Goal: Task Accomplishment & Management: Use online tool/utility

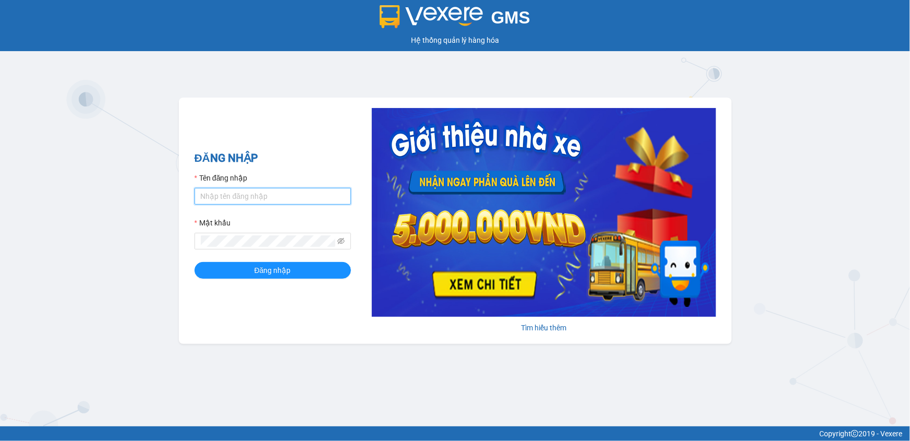
click at [297, 194] on input "Tên đăng nhập" at bounding box center [272, 196] width 156 height 17
type input "dvthong.apq"
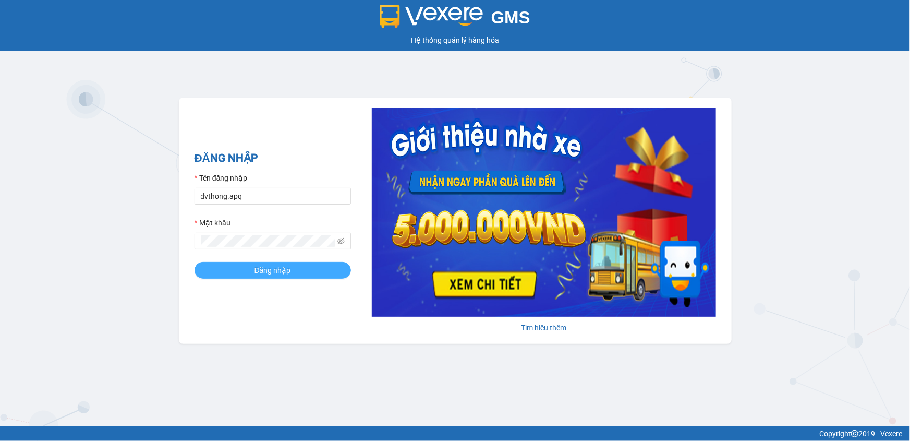
click at [310, 264] on button "Đăng nhập" at bounding box center [272, 270] width 156 height 17
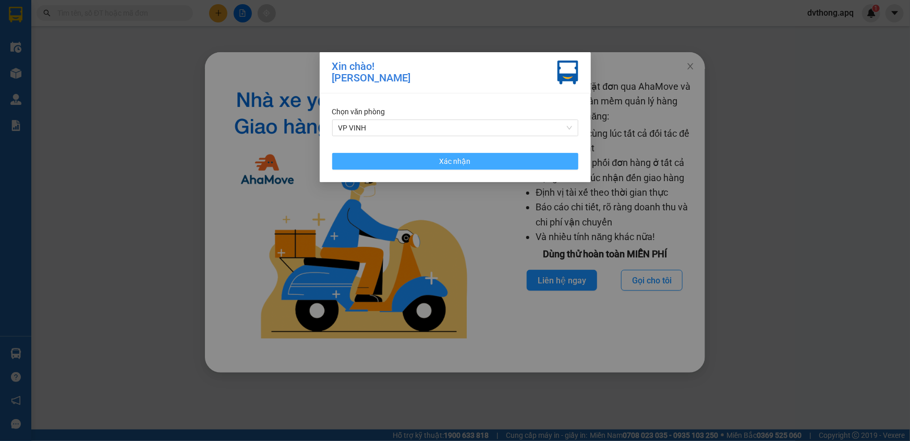
click at [433, 165] on button "Xác nhận" at bounding box center [455, 161] width 246 height 17
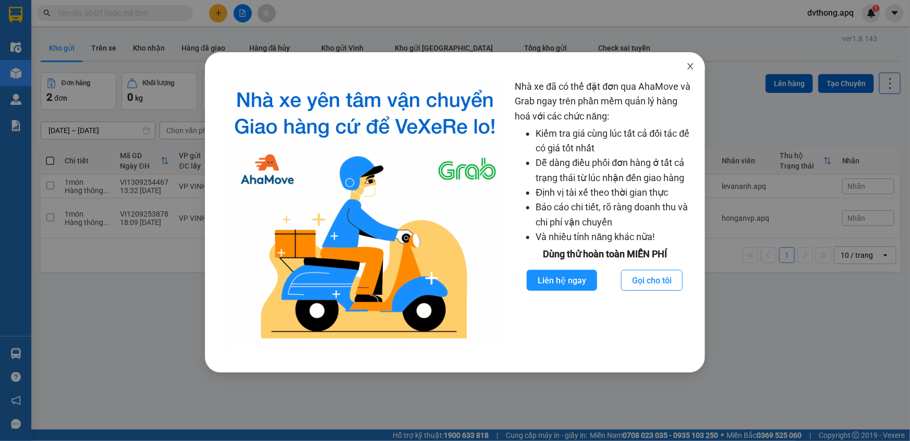
click at [688, 62] on span "Close" at bounding box center [690, 66] width 29 height 29
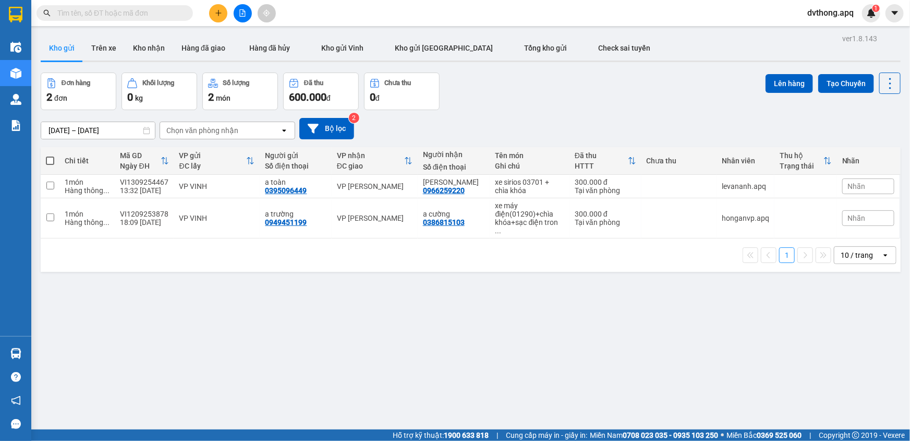
click at [127, 11] on input "text" at bounding box center [118, 12] width 123 height 11
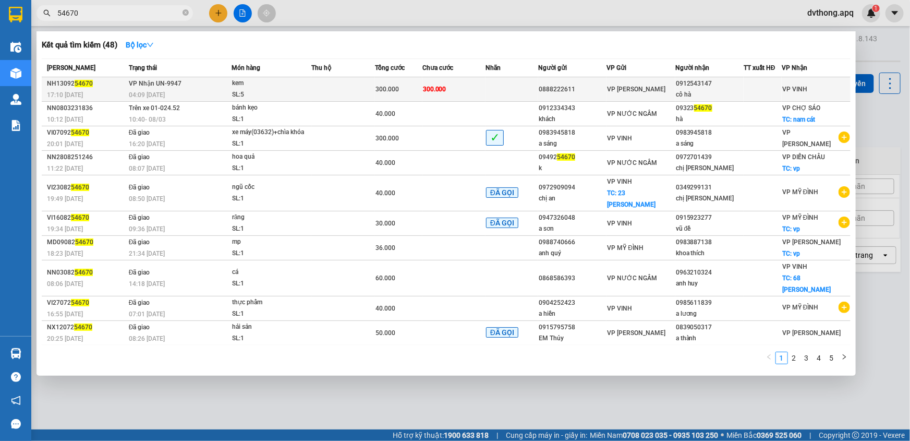
type input "54670"
click at [314, 89] on td at bounding box center [342, 89] width 63 height 25
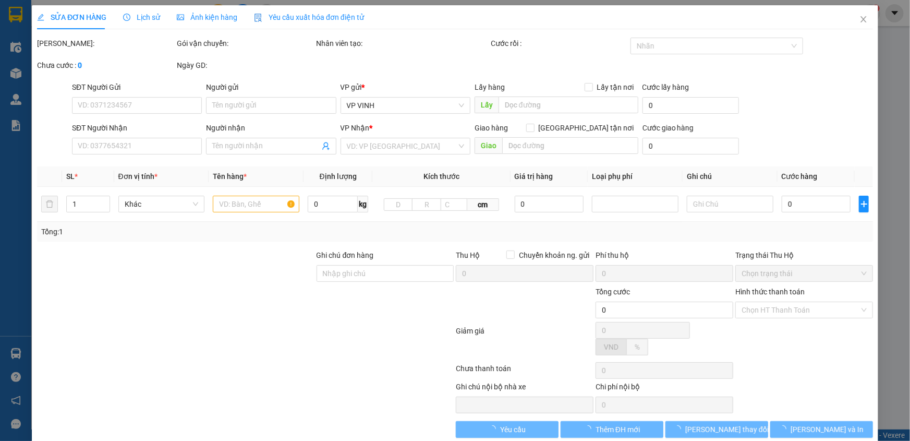
type input "0888222611"
type input "0912543147"
type input "cô hà"
type input "300.000"
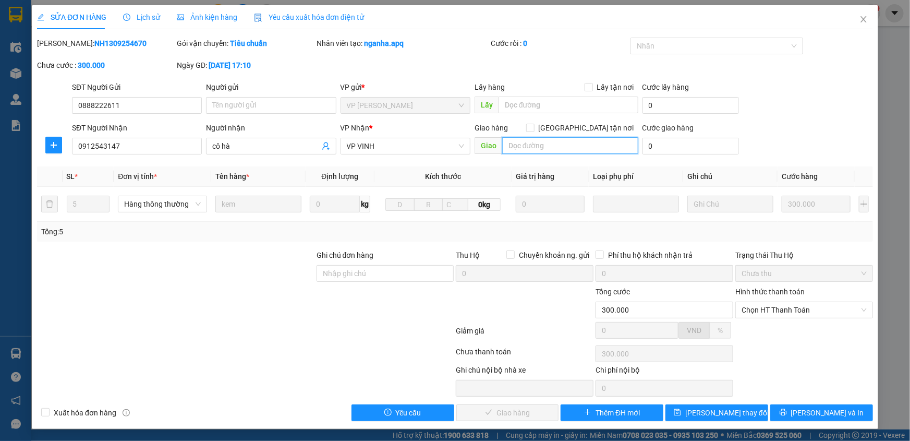
click at [541, 149] on input "text" at bounding box center [570, 145] width 136 height 17
type input "34 bến đền"
click at [138, 150] on input "0912543147" at bounding box center [137, 146] width 130 height 17
click at [202, 162] on div "Total Paid Fee 0 Total UnPaid Fee 300.000 Cash Collection Total Fee Mã ĐH: NH13…" at bounding box center [455, 229] width 836 height 383
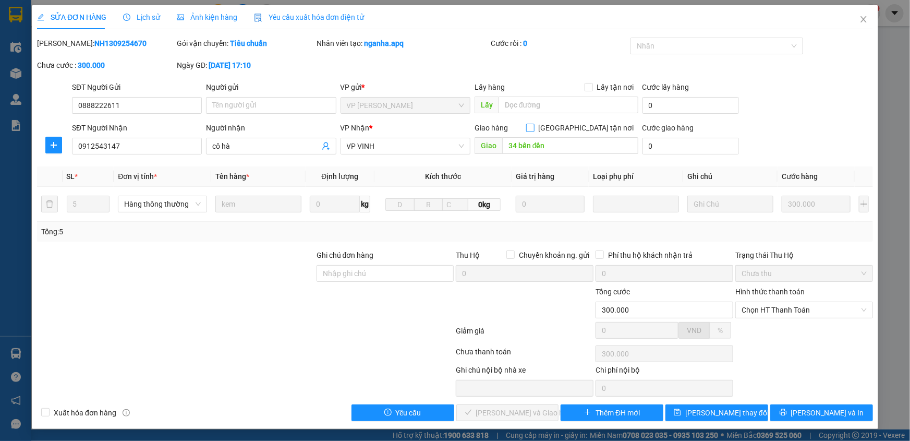
click at [533, 129] on input "[GEOGRAPHIC_DATA] tận nơi" at bounding box center [529, 127] width 7 height 7
checkbox input "true"
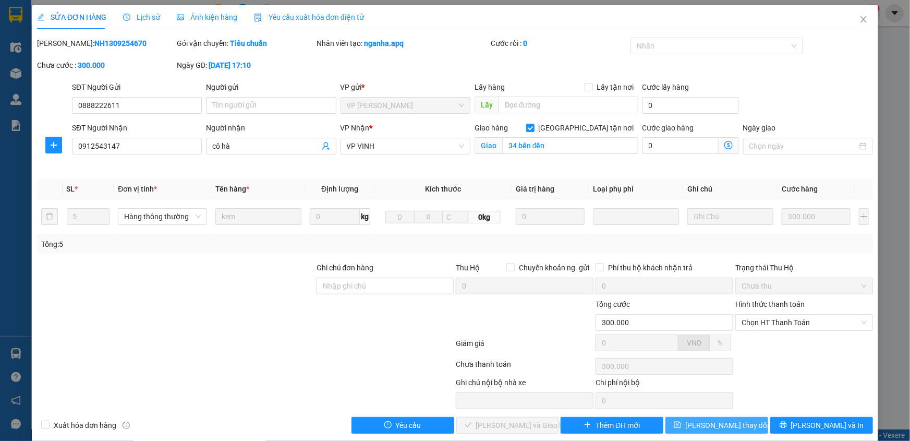
click at [739, 426] on button "[PERSON_NAME] thay đổi" at bounding box center [716, 425] width 103 height 17
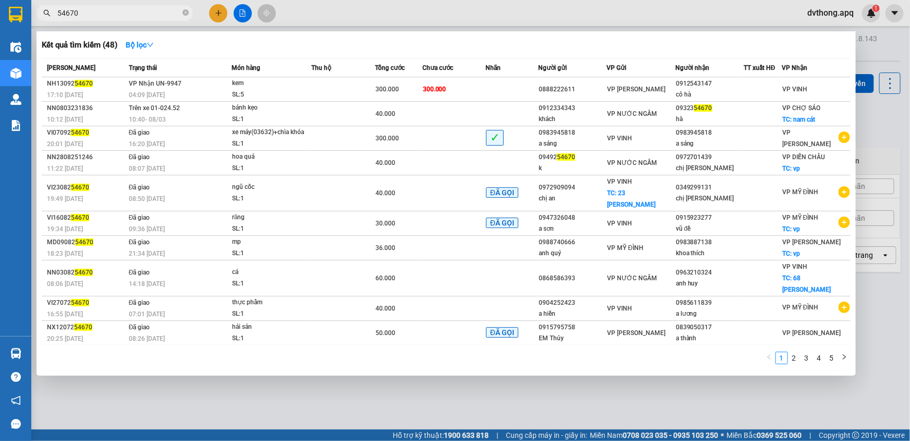
click at [120, 5] on span "54670" at bounding box center [114, 13] width 156 height 16
click at [121, 11] on input "54670" at bounding box center [118, 12] width 123 height 11
click at [877, 313] on div at bounding box center [455, 220] width 910 height 441
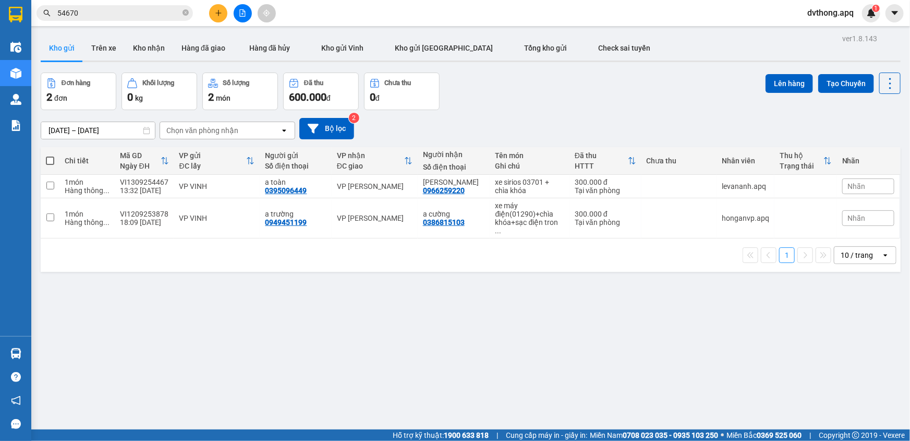
click at [622, 78] on div "Đơn hàng 2 đơn Khối lượng 0 kg Số lượng 2 món Đã thu 600.000 đ Chưa thu 0 đ Lên…" at bounding box center [471, 91] width 860 height 38
click at [235, 15] on button at bounding box center [243, 13] width 18 height 18
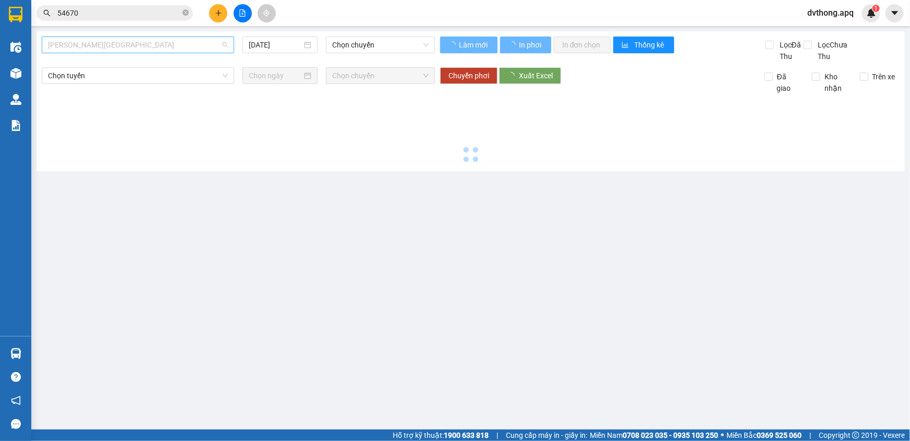
click at [120, 46] on span "[PERSON_NAME][GEOGRAPHIC_DATA]" at bounding box center [138, 45] width 180 height 16
type input "[DATE]"
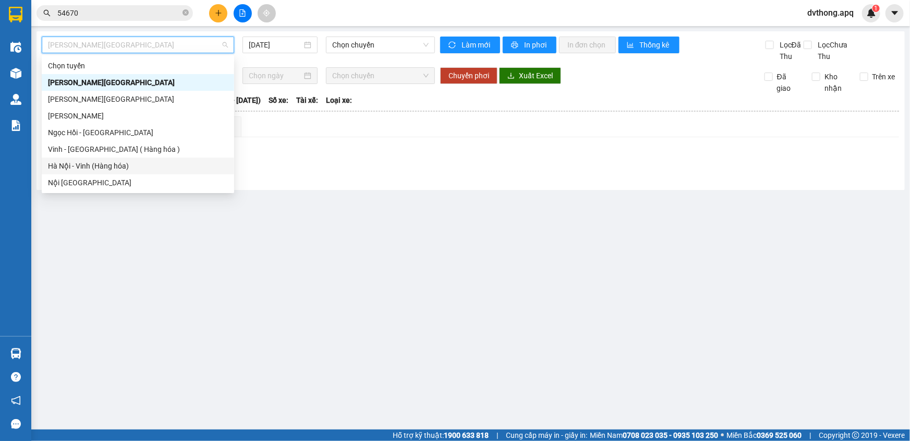
click at [128, 169] on div "Hà Nội - Vinh (Hàng hóa)" at bounding box center [138, 165] width 180 height 11
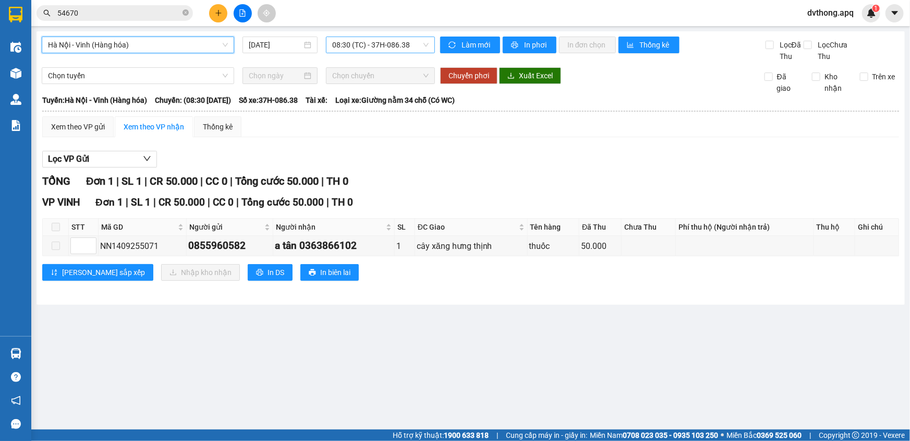
click at [358, 44] on span "08:30 (TC) - 37H-086.38" at bounding box center [380, 45] width 96 height 16
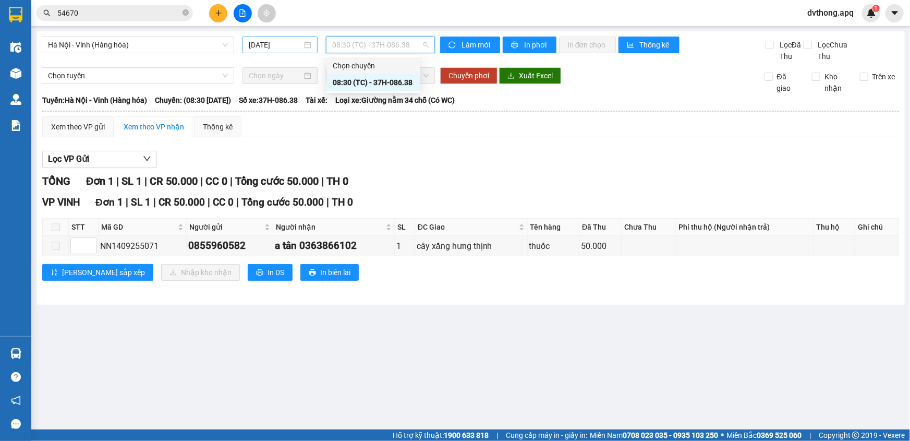
click at [280, 44] on input "[DATE]" at bounding box center [275, 44] width 53 height 11
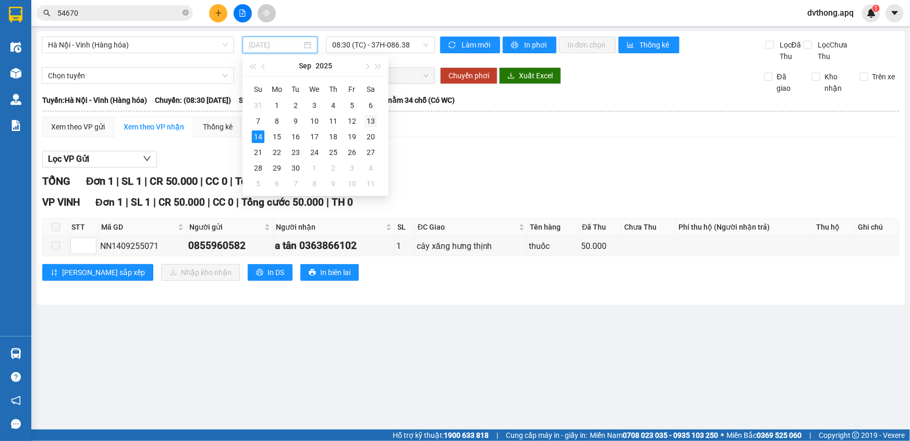
click at [372, 120] on div "13" at bounding box center [370, 121] width 13 height 13
type input "[DATE]"
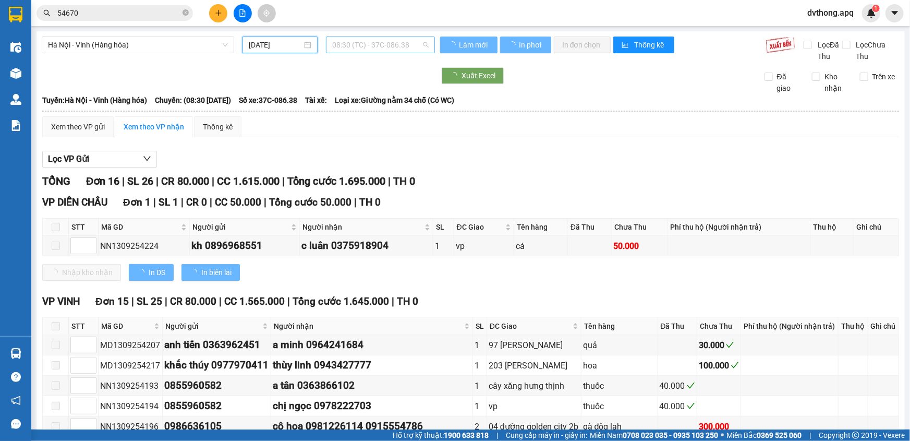
click at [370, 46] on span "08:30 (TC) - 37C-086.38" at bounding box center [380, 45] width 96 height 16
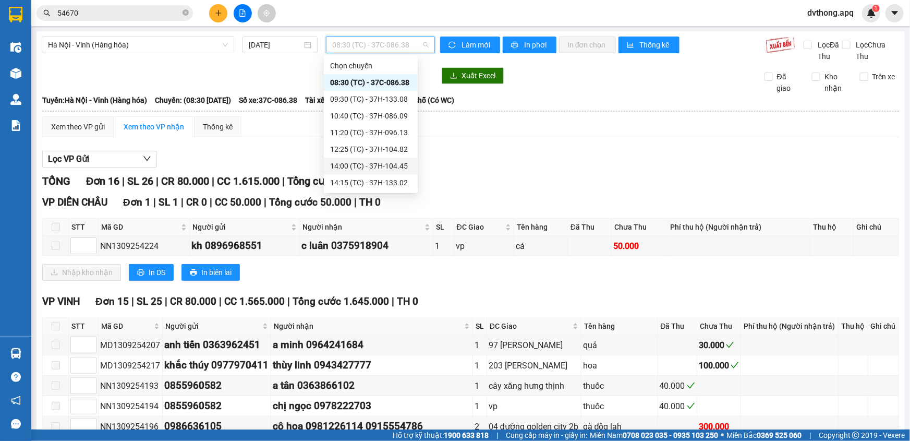
scroll to position [142, 0]
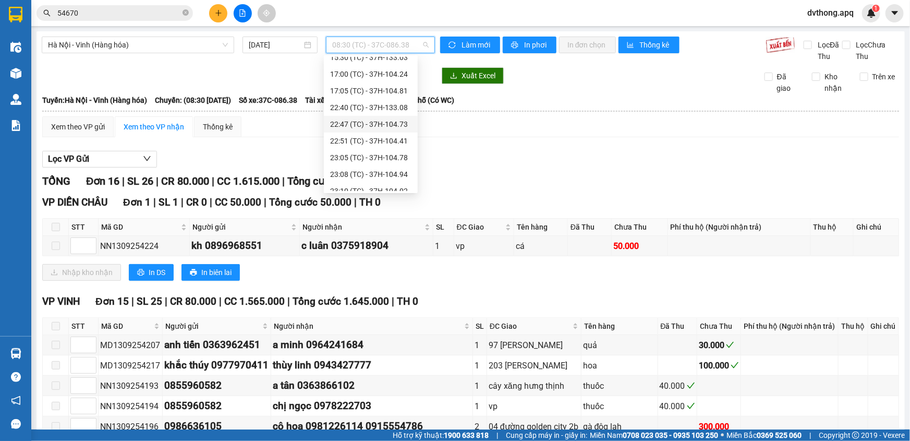
click at [376, 123] on div "22:47 (TC) - 37H-104.73" at bounding box center [370, 123] width 81 height 11
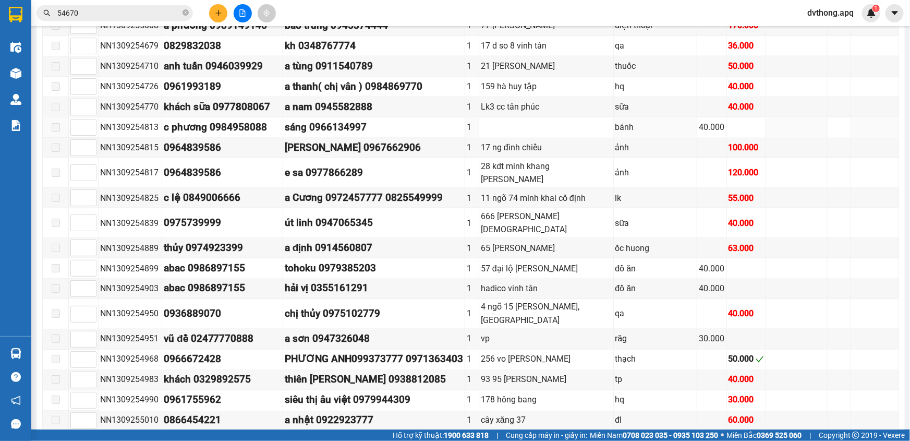
scroll to position [800, 0]
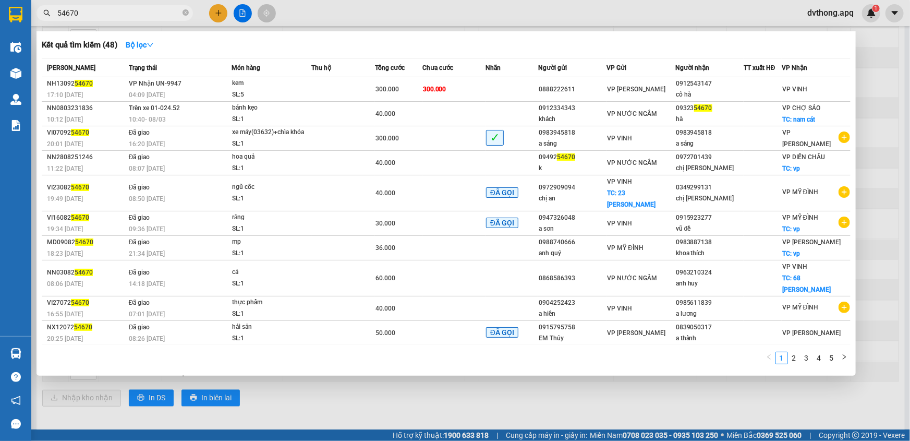
click at [191, 10] on span "54670" at bounding box center [114, 13] width 156 height 16
click at [187, 13] on icon "close-circle" at bounding box center [185, 12] width 6 height 6
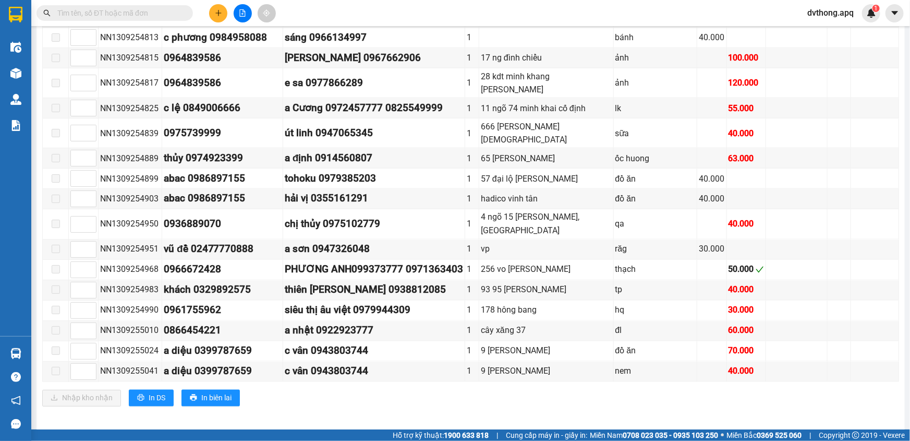
click at [127, 16] on input "text" at bounding box center [118, 12] width 123 height 11
click at [234, 11] on button at bounding box center [243, 13] width 18 height 18
click at [237, 15] on button at bounding box center [243, 13] width 18 height 18
click at [243, 15] on icon "file-add" at bounding box center [242, 12] width 7 height 7
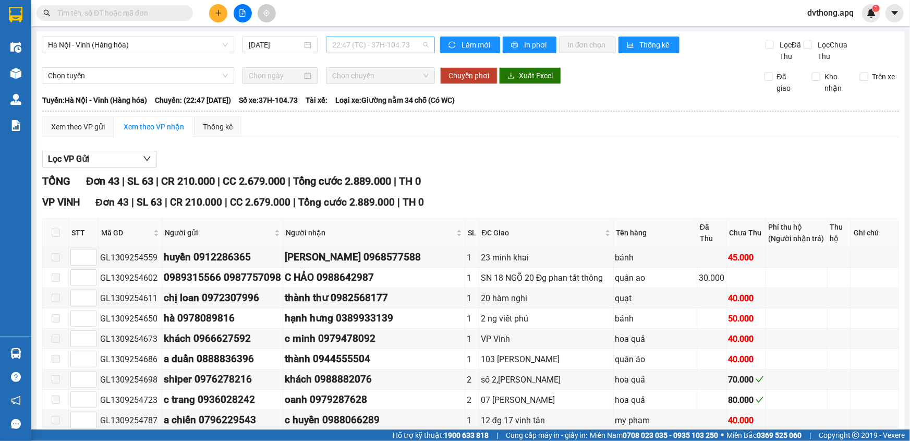
click at [364, 47] on span "22:47 (TC) - 37H-104.73" at bounding box center [380, 45] width 96 height 16
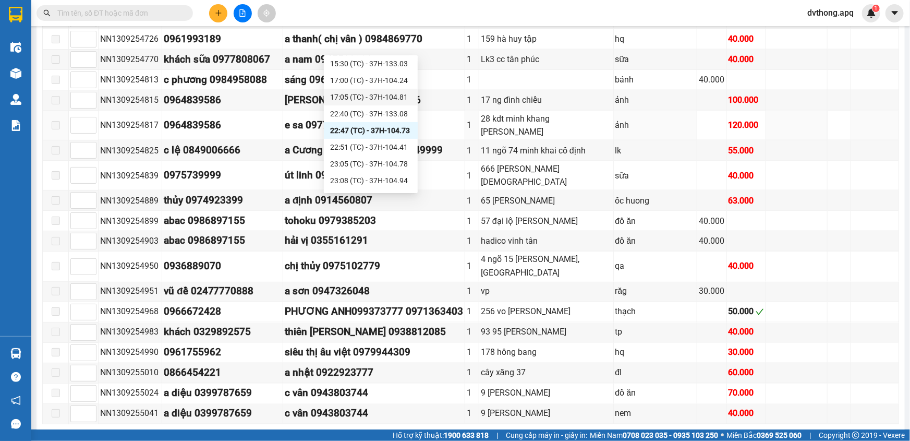
scroll to position [800, 0]
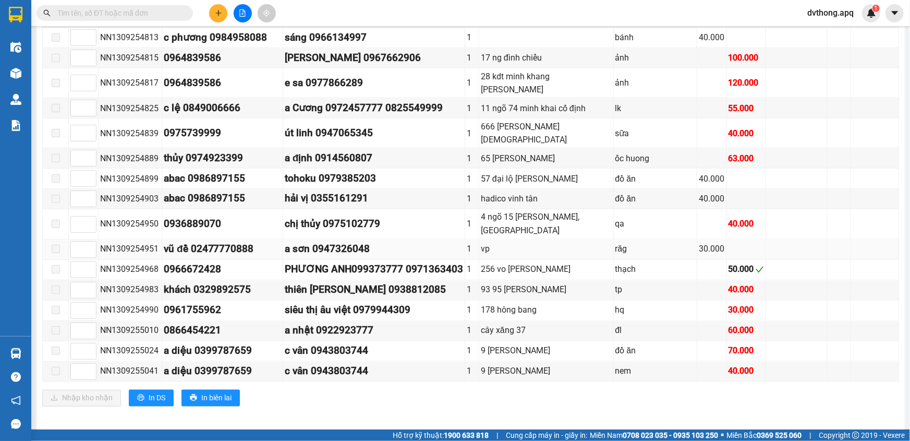
click at [559, 245] on div "vp" at bounding box center [546, 248] width 131 height 13
click at [130, 9] on input "text" at bounding box center [118, 12] width 123 height 11
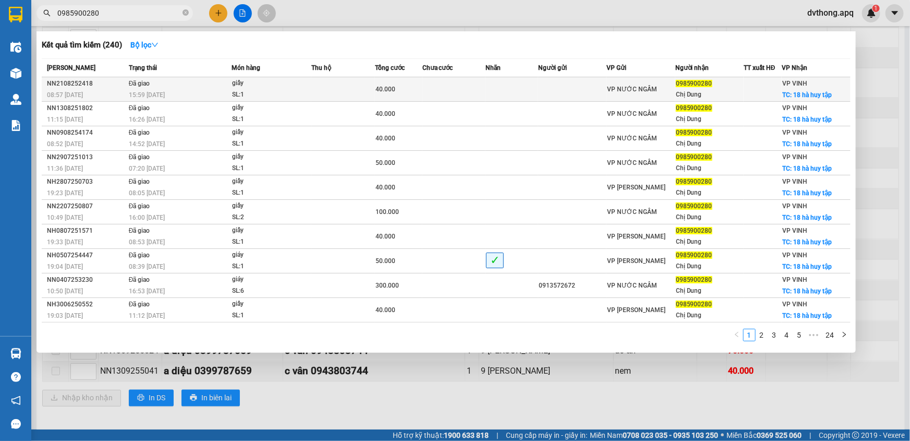
type input "0985900280"
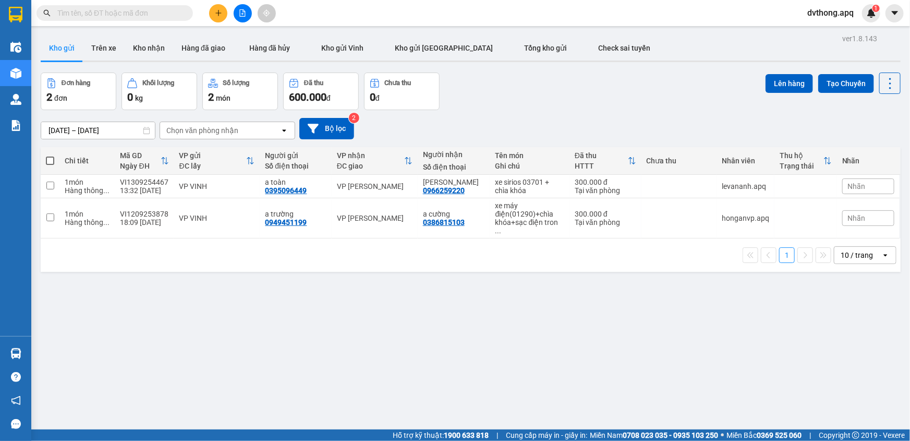
click at [136, 14] on input "text" at bounding box center [118, 12] width 123 height 11
paste input "0912543147"
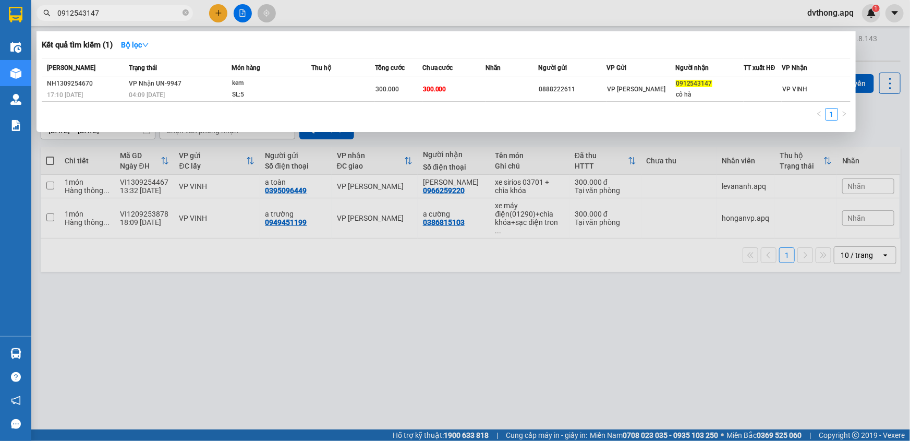
type input "0912543147"
click at [271, 247] on div at bounding box center [455, 220] width 910 height 441
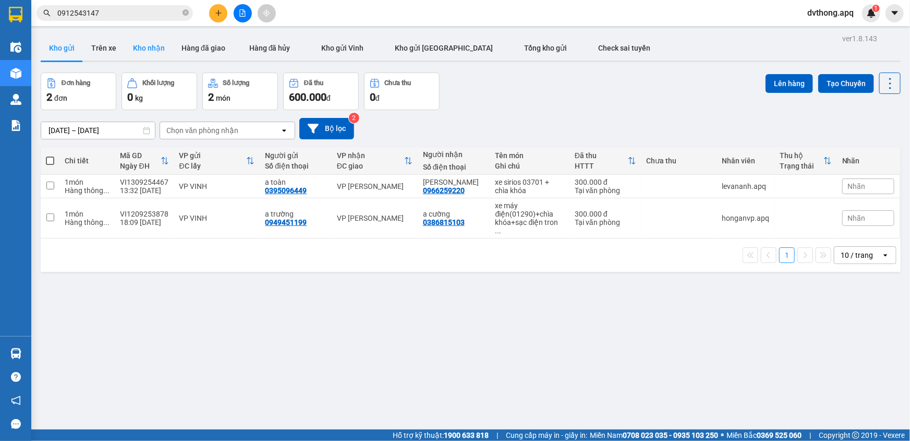
click at [126, 45] on button "Kho nhận" at bounding box center [149, 47] width 48 height 25
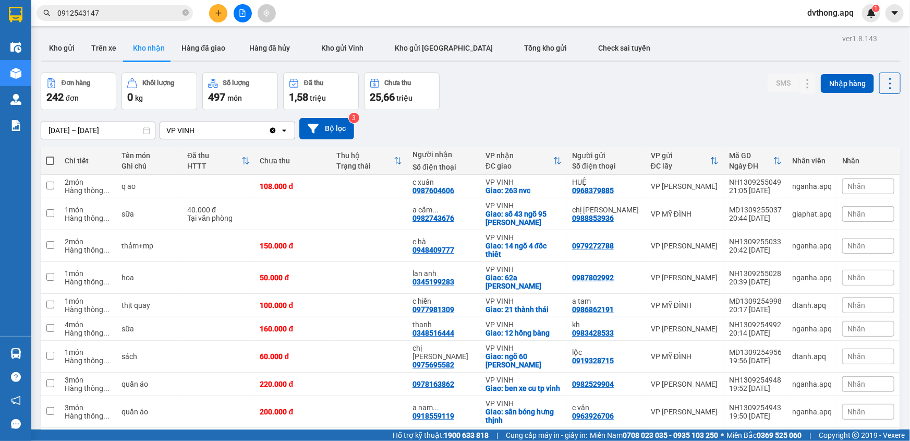
click at [297, 129] on div "14/09/2025 – 14/09/2025 Press the down arrow key to interact with the calendar …" at bounding box center [471, 128] width 860 height 21
click at [304, 128] on button "Bộ lọc" at bounding box center [326, 128] width 55 height 21
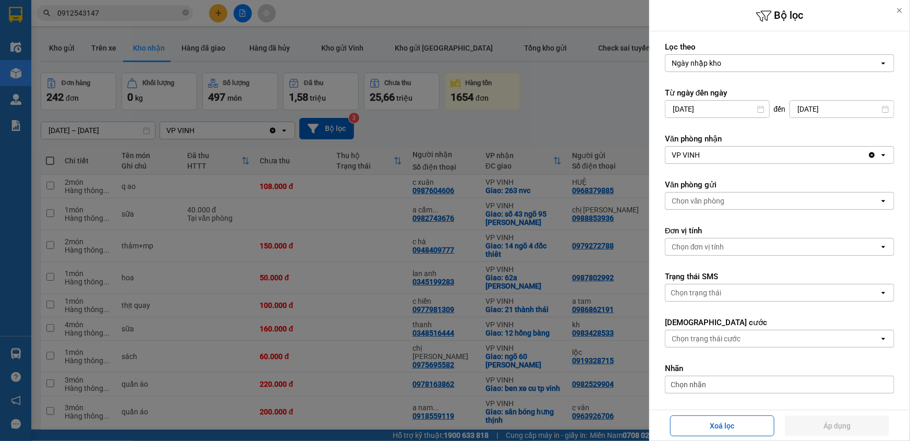
scroll to position [238, 0]
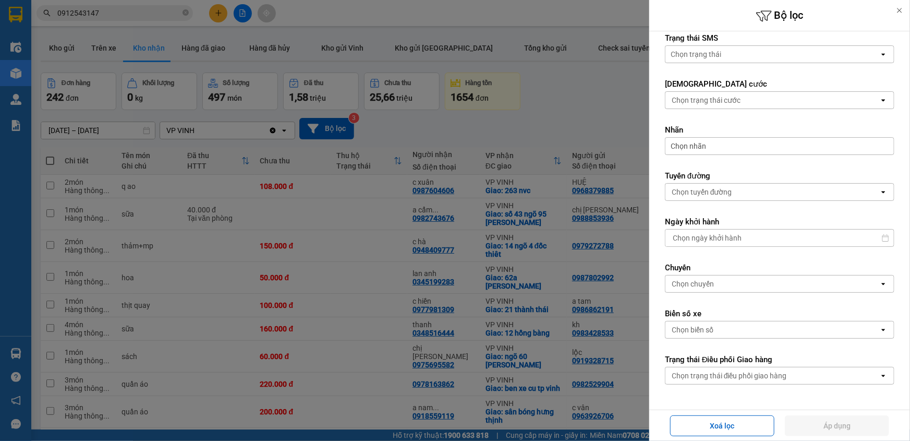
click at [714, 380] on div "Chọn trạng thái điều phối giao hàng" at bounding box center [772, 375] width 214 height 17
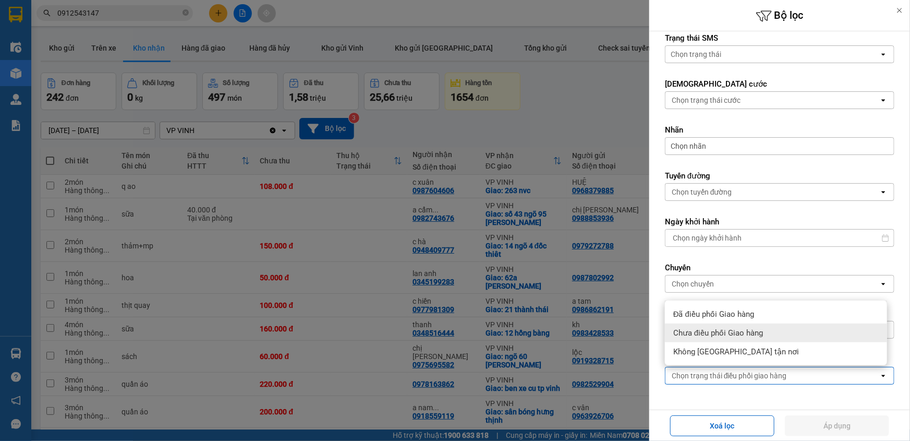
click at [740, 331] on span "Chưa điều phối Giao hàng" at bounding box center [718, 332] width 90 height 10
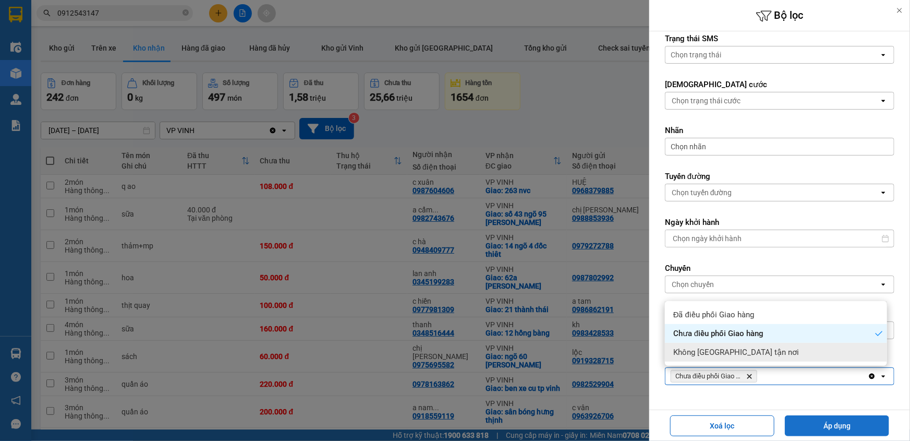
click at [825, 422] on button "Áp dụng" at bounding box center [837, 425] width 104 height 21
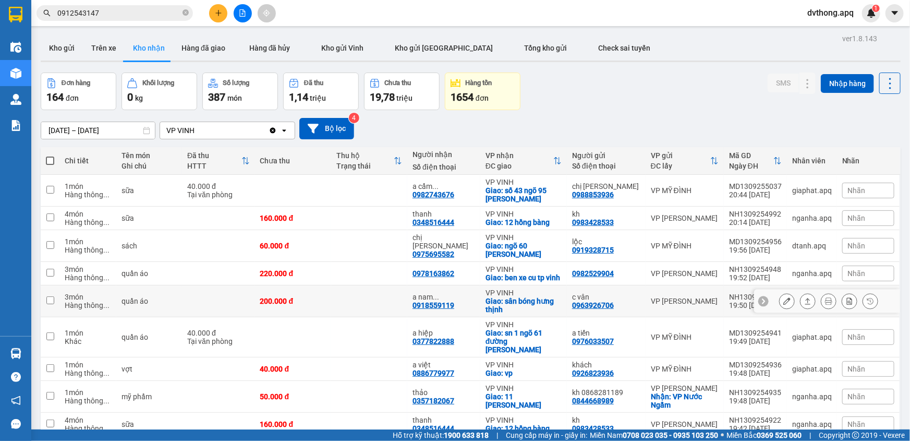
scroll to position [72, 0]
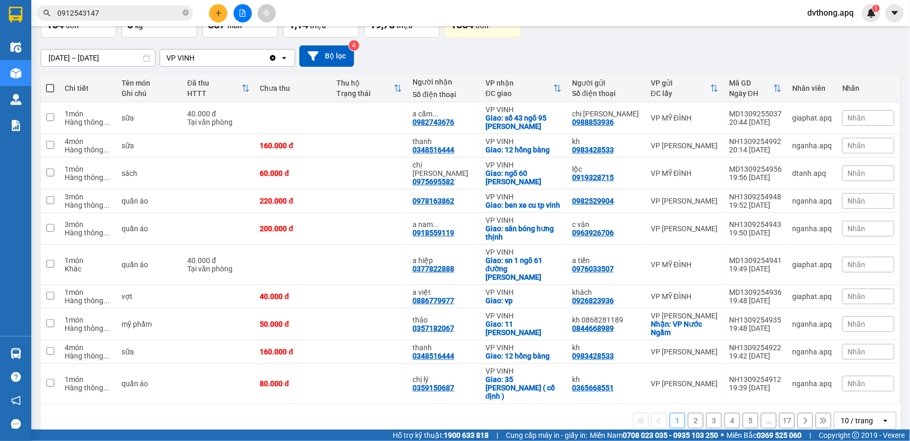
click at [839, 412] on div "10 / trang" at bounding box center [857, 420] width 47 height 17
click at [850, 386] on div "100 / trang" at bounding box center [857, 380] width 63 height 19
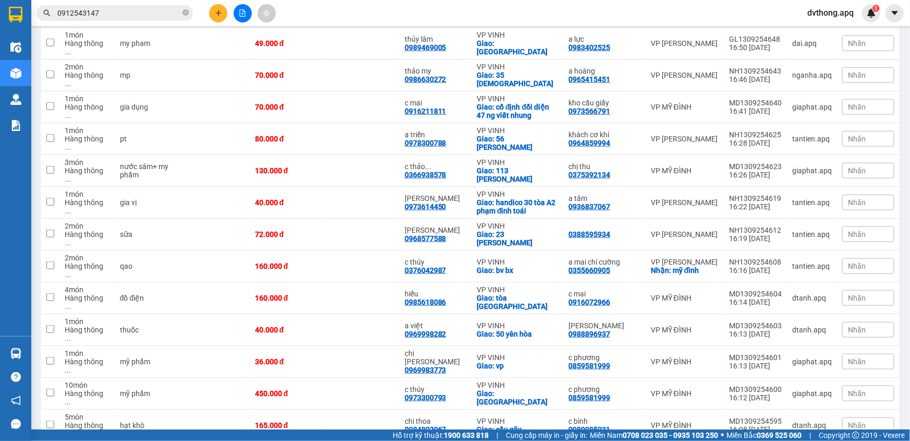
scroll to position [2464, 0]
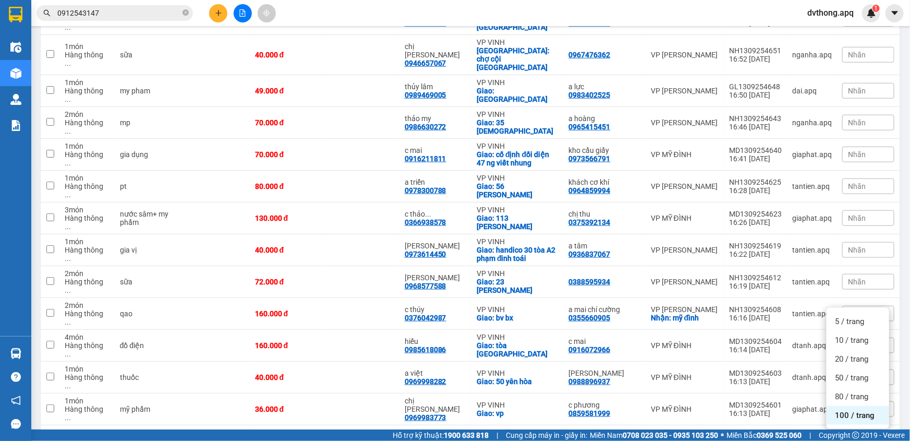
checkbox input "false"
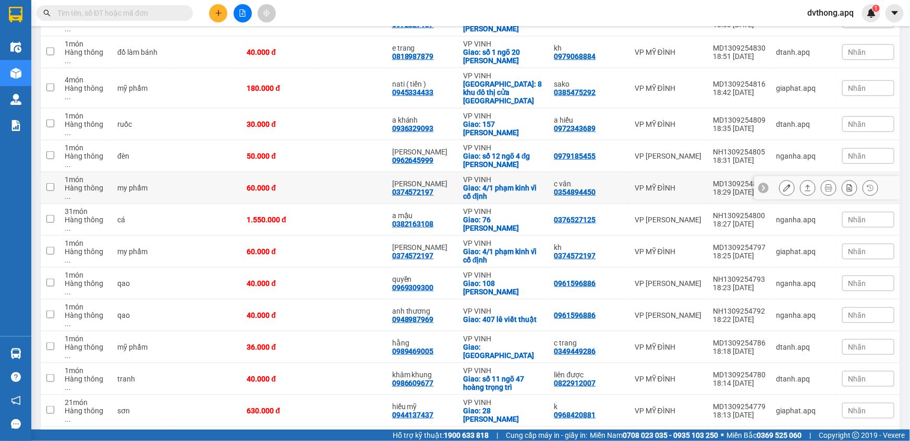
scroll to position [616, 0]
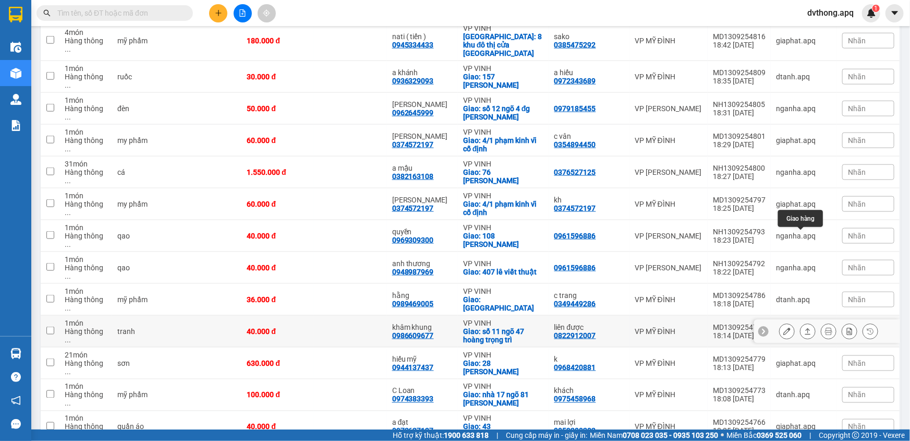
click at [805, 328] on icon at bounding box center [808, 331] width 6 height 6
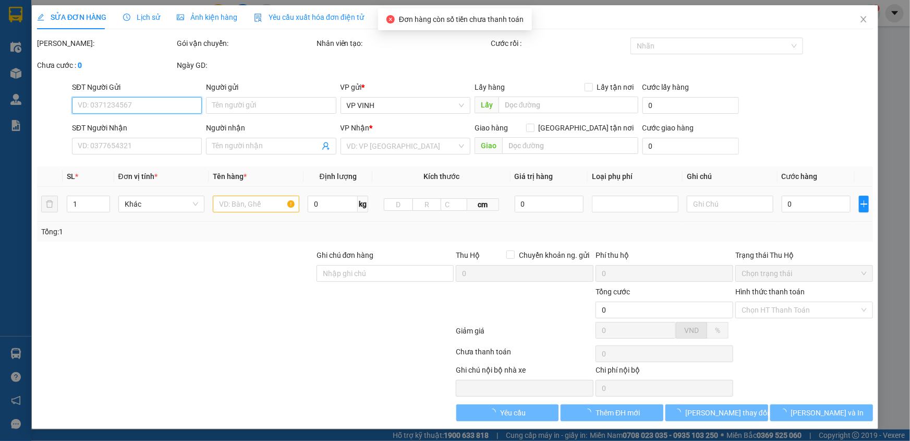
type input "0822912007"
type input "liên được"
type input "0986609677"
type input "khâm khung"
checkbox input "true"
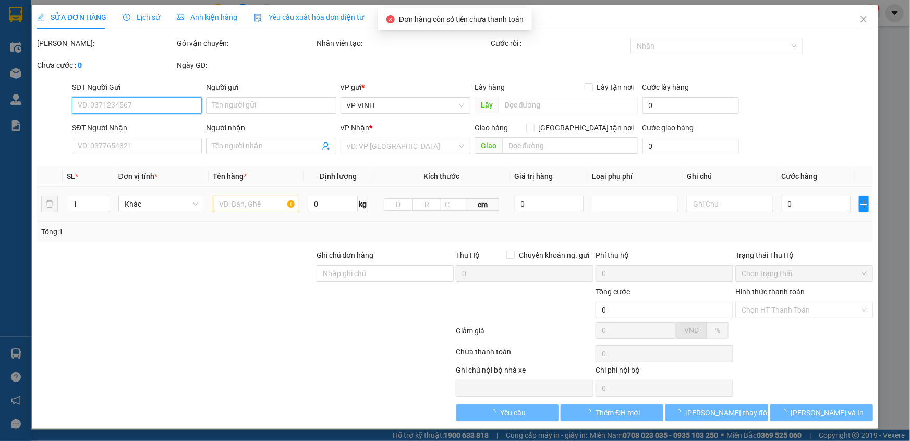
type input "số 11 ngõ 47 hoàng trọng trì"
type input "40.000"
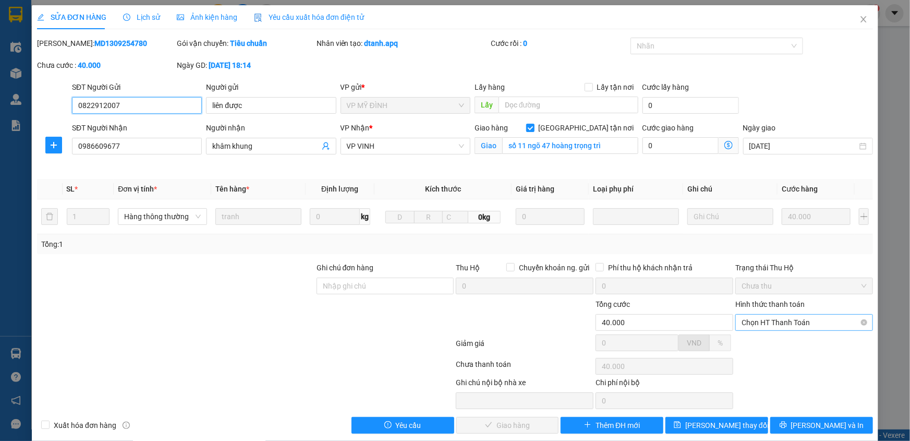
click at [761, 320] on span "Chọn HT Thanh Toán" at bounding box center [803, 322] width 125 height 16
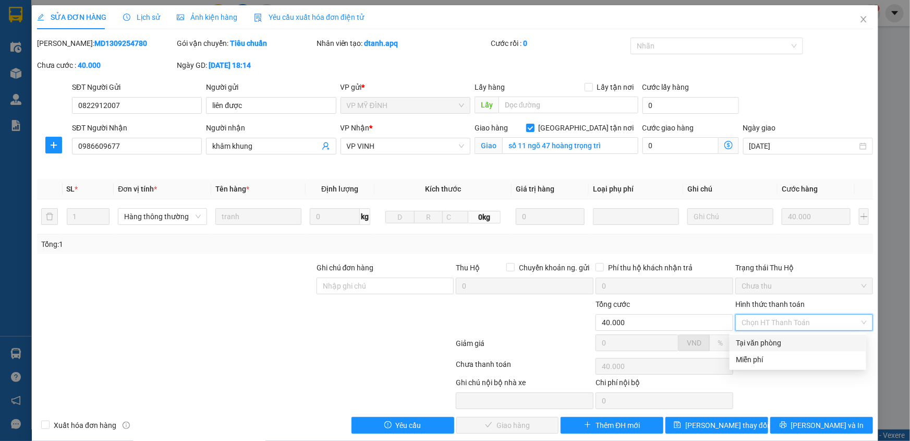
click at [752, 344] on div "Tại văn phòng" at bounding box center [798, 342] width 124 height 11
type input "0"
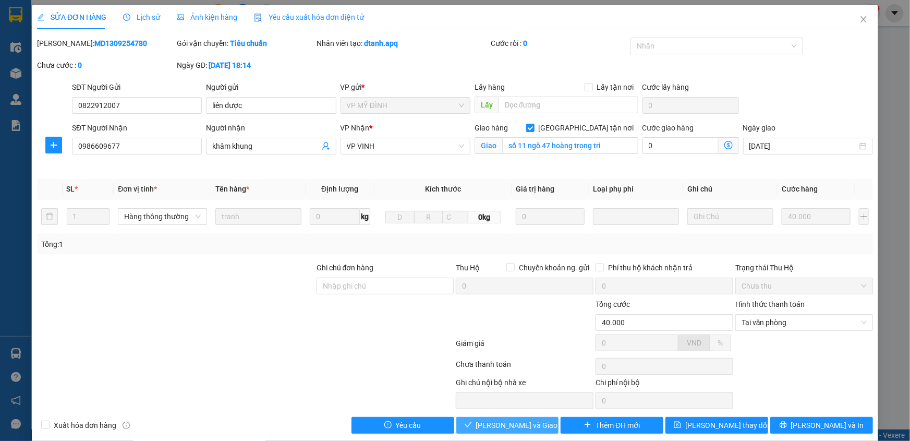
click at [502, 422] on span "[PERSON_NAME] và Giao hàng" at bounding box center [526, 424] width 100 height 11
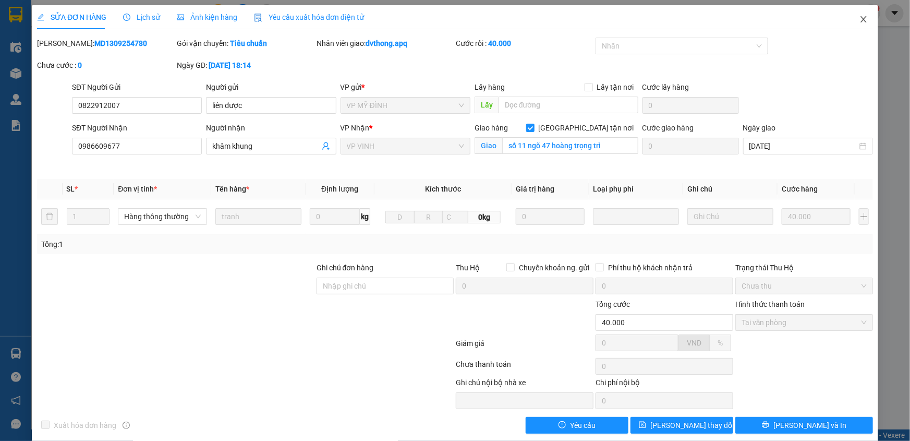
click at [860, 20] on icon "close" at bounding box center [863, 19] width 6 height 6
click at [859, 18] on span "dvthong.apq" at bounding box center [830, 12] width 63 height 13
click at [855, 18] on span "dvthong.apq" at bounding box center [830, 12] width 63 height 13
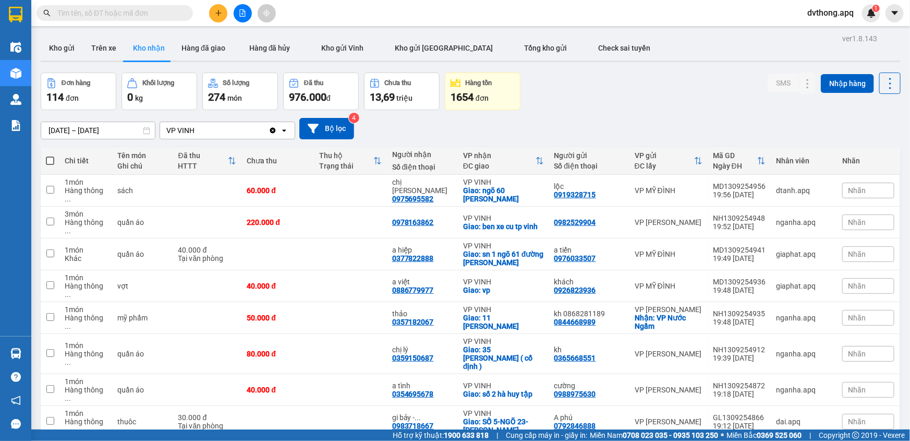
click at [620, 87] on div "Đơn hàng 114 đơn Khối lượng 0 kg Số lượng 274 món Đã thu 976.000 đ Chưa thu 13,…" at bounding box center [471, 91] width 860 height 38
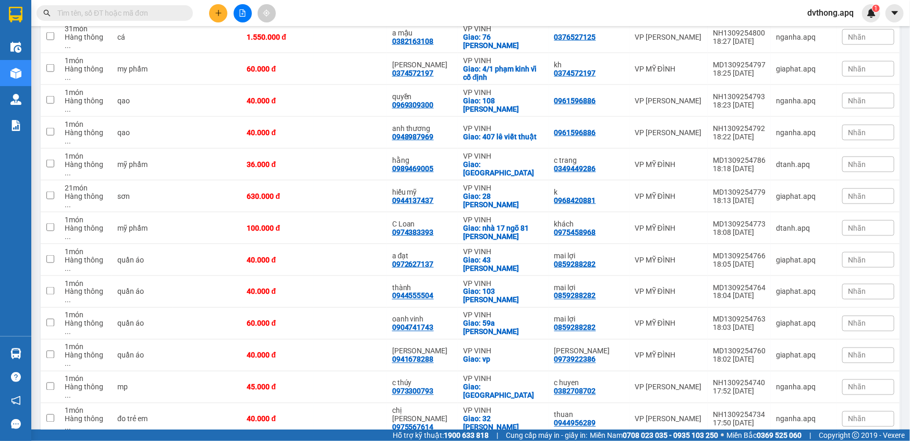
scroll to position [948, 0]
